Goal: Task Accomplishment & Management: Complete application form

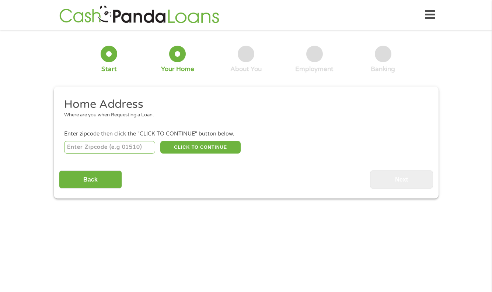
click at [122, 147] on input "number" at bounding box center [109, 147] width 91 height 13
type input "50158"
click at [196, 147] on button "CLICK TO CONTINUE" at bounding box center [200, 147] width 80 height 13
type input "50158"
type input "[GEOGRAPHIC_DATA]"
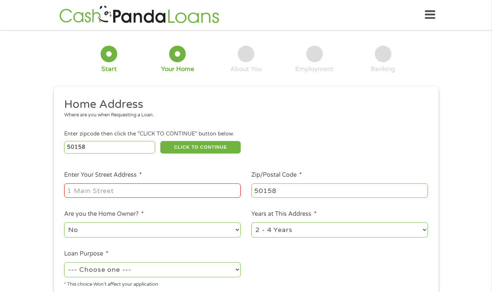
click at [151, 187] on input "Enter Your Street Address *" at bounding box center [152, 190] width 176 height 14
type input "[STREET_ADDRESS][PERSON_NAME]"
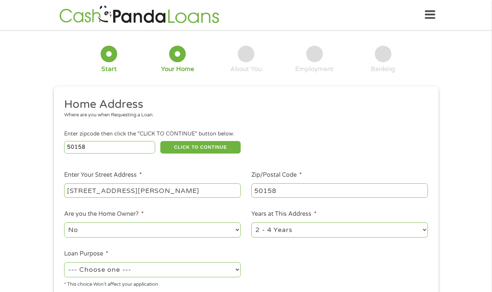
click at [317, 226] on select "1 Year or less 1 - 2 Years 2 - 4 Years Over 4 Years" at bounding box center [339, 229] width 176 height 15
select select "60months"
click at [251, 222] on select "1 Year or less 1 - 2 Years 2 - 4 Years Over 4 Years" at bounding box center [339, 229] width 176 height 15
click at [182, 268] on select "--- Choose one --- Pay Bills Debt Consolidation Home Improvement Major Purchase…" at bounding box center [152, 269] width 176 height 15
select select "paybills"
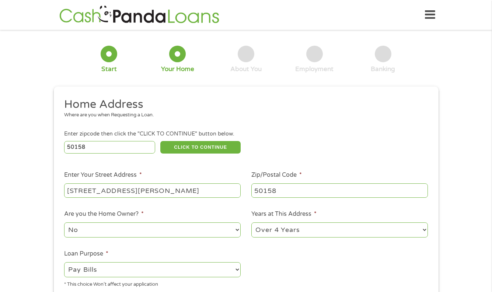
click at [64, 262] on select "--- Choose one --- Pay Bills Debt Consolidation Home Improvement Major Purchase…" at bounding box center [152, 269] width 176 height 15
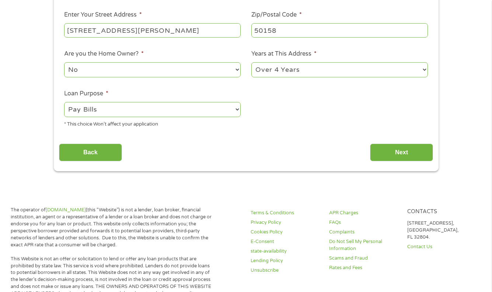
scroll to position [172, 0]
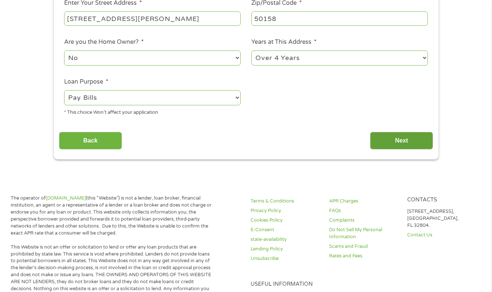
click at [384, 141] on input "Next" at bounding box center [401, 141] width 63 height 18
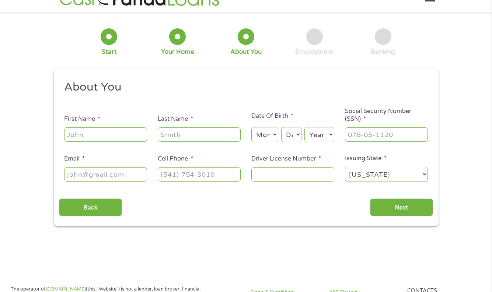
scroll to position [0, 0]
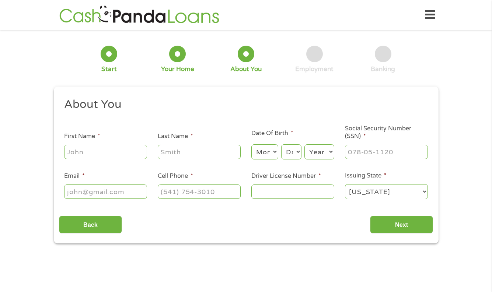
click at [115, 151] on input "First Name *" at bounding box center [105, 152] width 83 height 14
type input "[PERSON_NAME]"
type input "[EMAIL_ADDRESS][DOMAIN_NAME]"
type input "[PHONE_NUMBER]"
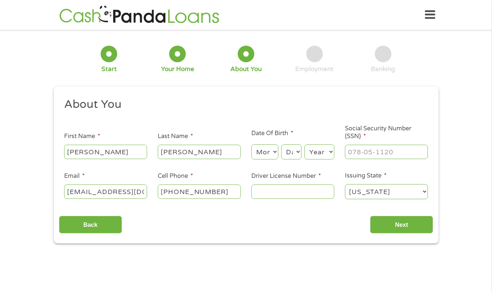
click at [271, 153] on select "Month 1 2 3 4 5 6 7 8 9 10 11 12" at bounding box center [264, 151] width 27 height 15
select select "7"
click at [251, 144] on select "Month 1 2 3 4 5 6 7 8 9 10 11 12" at bounding box center [264, 151] width 27 height 15
click at [295, 157] on select "Day 1 2 3 4 5 6 7 8 9 10 11 12 13 14 15 16 17 18 19 20 21 22 23 24 25 26 27 28 …" at bounding box center [291, 151] width 20 height 15
select select "3"
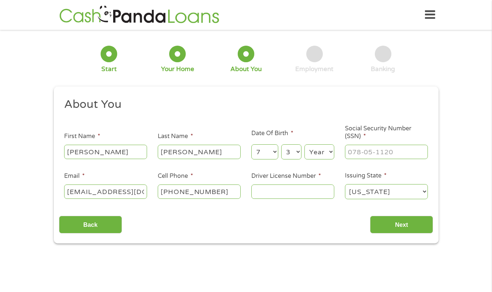
click at [281, 144] on select "Day 1 2 3 4 5 6 7 8 9 10 11 12 13 14 15 16 17 18 19 20 21 22 23 24 25 26 27 28 …" at bounding box center [291, 151] width 20 height 15
drag, startPoint x: 317, startPoint y: 151, endPoint x: 316, endPoint y: 146, distance: 5.6
click at [317, 151] on select "Year [DATE] 2006 2005 2004 2003 2002 2001 2000 1999 1998 1997 1996 1995 1994 19…" at bounding box center [319, 151] width 30 height 15
click at [304, 144] on select "Year [DATE] 2006 2005 2004 2003 2002 2001 2000 1999 1998 1997 1996 1995 1994 19…" at bounding box center [319, 151] width 30 height 15
click at [321, 152] on select "Year [DATE] 2006 2005 2004 2003 2002 2001 2000 1999 1998 1997 1996 1995 1994 19…" at bounding box center [319, 151] width 30 height 15
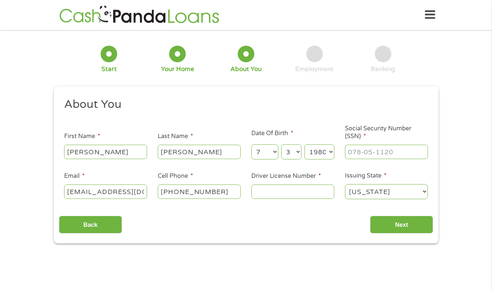
select select "1962"
click at [304, 144] on select "Year [DATE] 2006 2005 2004 2003 2002 2001 2000 1999 1998 1997 1996 1995 1994 19…" at bounding box center [319, 151] width 30 height 15
drag, startPoint x: 375, startPoint y: 157, endPoint x: 374, endPoint y: 152, distance: 4.8
click at [375, 155] on input "___-__-____" at bounding box center [386, 152] width 83 height 14
click at [347, 152] on input "___-__-4829" at bounding box center [386, 152] width 83 height 14
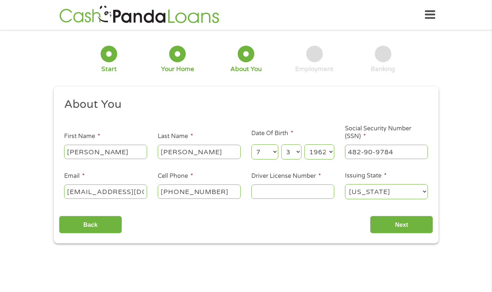
type input "482-90-9781"
click at [278, 191] on input "Driver License Number *" at bounding box center [292, 191] width 83 height 14
type input "691AA2779"
click at [388, 225] on input "Next" at bounding box center [401, 225] width 63 height 18
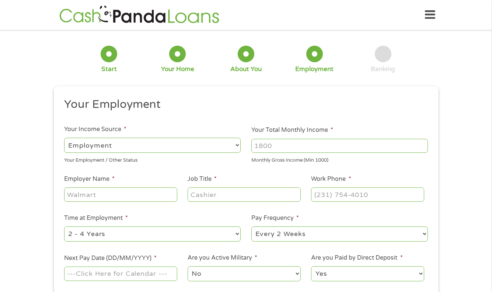
click at [133, 146] on select "--- Choose one --- Employment [DEMOGRAPHIC_DATA] Benefits" at bounding box center [152, 145] width 176 height 15
select select "benefits"
click at [64, 138] on select "--- Choose one --- Employment [DEMOGRAPHIC_DATA] Benefits" at bounding box center [152, 145] width 176 height 15
type input "Other"
type input "[PHONE_NUMBER]"
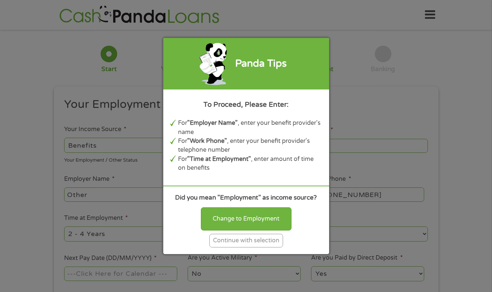
click at [237, 237] on div "Continue with selection" at bounding box center [246, 241] width 74 height 14
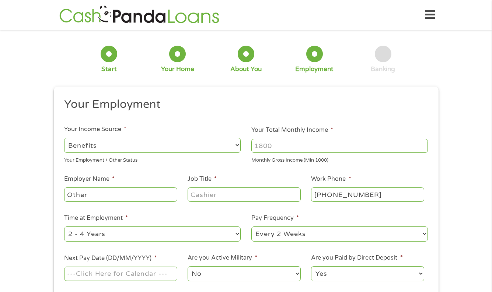
click at [276, 146] on input "Your Total Monthly Income *" at bounding box center [339, 146] width 176 height 14
type input "1017"
click at [123, 195] on input "Other" at bounding box center [120, 194] width 113 height 14
type input "O"
type input "SSA"
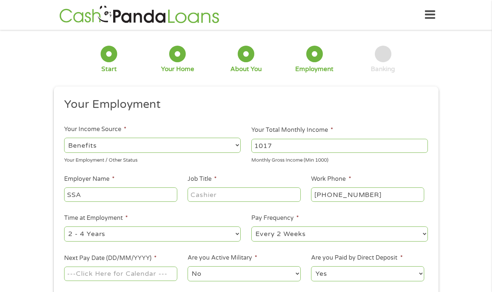
click at [223, 192] on input "Job Title *" at bounding box center [243, 194] width 113 height 14
type input "Retired"
click at [371, 194] on input "[PHONE_NUMBER]" at bounding box center [367, 194] width 113 height 14
type input "[PHONE_NUMBER]"
click at [317, 232] on select "--- Choose one --- Every 2 Weeks Every Week Monthly Semi-Monthly" at bounding box center [339, 233] width 176 height 15
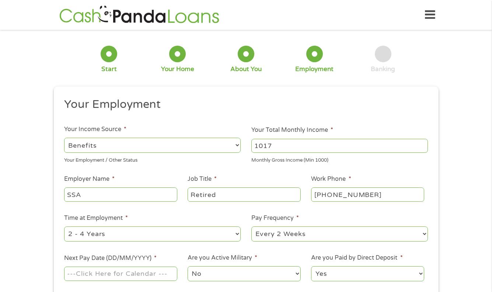
select select "monthly"
click at [251, 226] on select "--- Choose one --- Every 2 Weeks Every Week Monthly Semi-Monthly" at bounding box center [339, 233] width 176 height 15
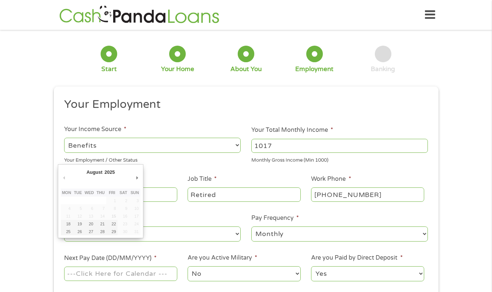
click at [141, 273] on input "Next Pay Date (DD/MM/YYYY) *" at bounding box center [120, 274] width 113 height 14
type input "[DATE]"
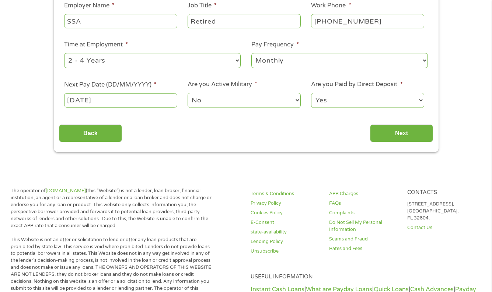
scroll to position [258, 0]
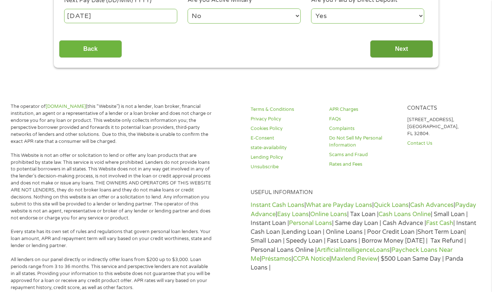
click at [410, 48] on input "Next" at bounding box center [401, 49] width 63 height 18
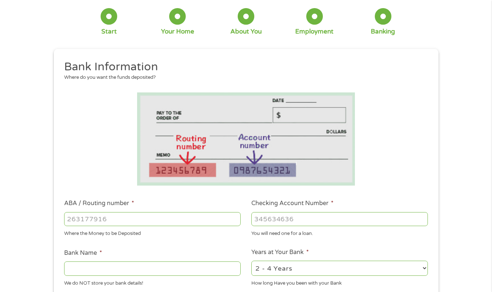
scroll to position [0, 0]
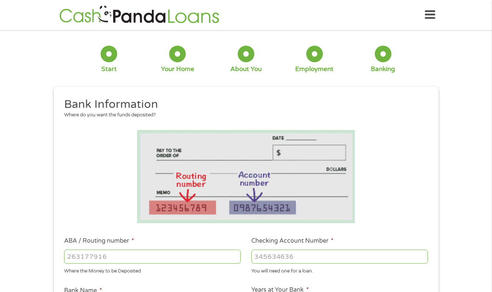
click at [127, 258] on input "ABA / Routing number *" at bounding box center [152, 257] width 176 height 14
type input "124303162"
type input "GOBANK A DIVISION OF GREEN DOT BANK"
type input "124303162"
click at [296, 256] on input "Checking Account Number *" at bounding box center [339, 257] width 176 height 14
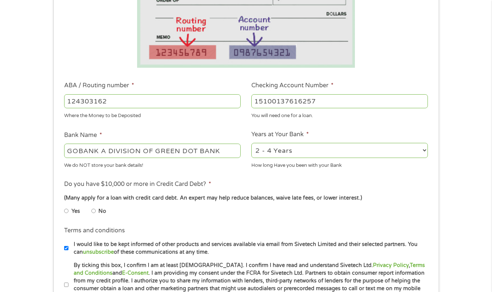
scroll to position [172, 0]
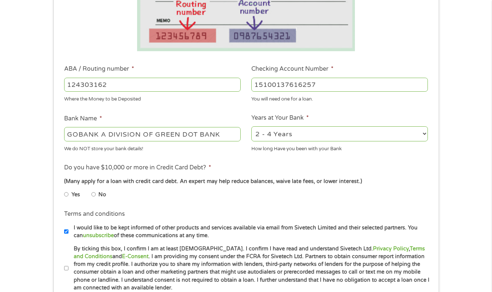
type input "15100137616257"
click at [66, 194] on input "Yes" at bounding box center [66, 195] width 4 height 12
radio input "true"
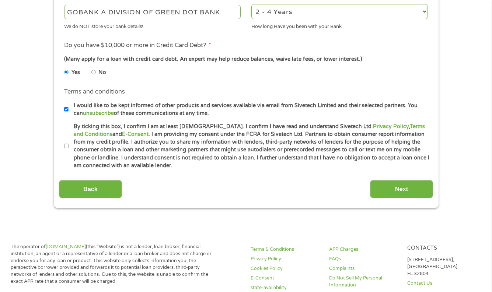
scroll to position [344, 0]
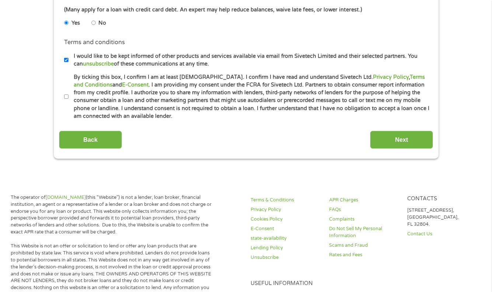
click at [66, 96] on input "By ticking this box, I confirm I am at least [DEMOGRAPHIC_DATA]. I confirm I ha…" at bounding box center [66, 97] width 4 height 12
checkbox input "true"
click at [401, 137] on input "Next" at bounding box center [401, 140] width 63 height 18
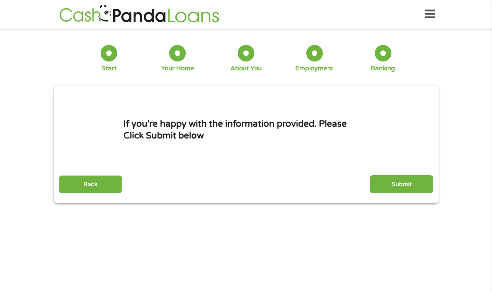
scroll to position [0, 0]
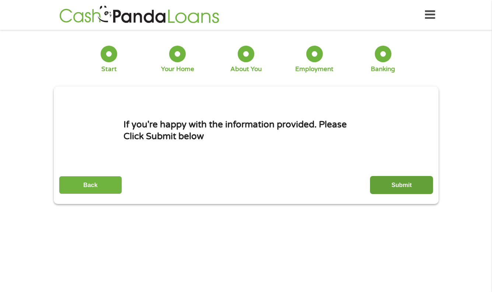
click at [406, 183] on input "Submit" at bounding box center [401, 185] width 63 height 18
